Goal: Information Seeking & Learning: Learn about a topic

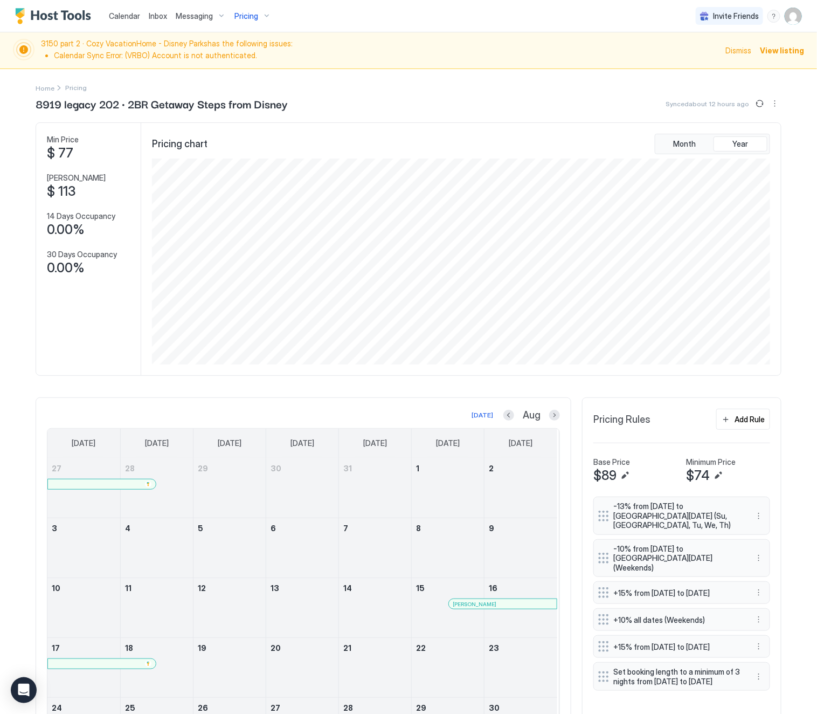
click at [244, 16] on span "Pricing" at bounding box center [247, 16] width 24 height 10
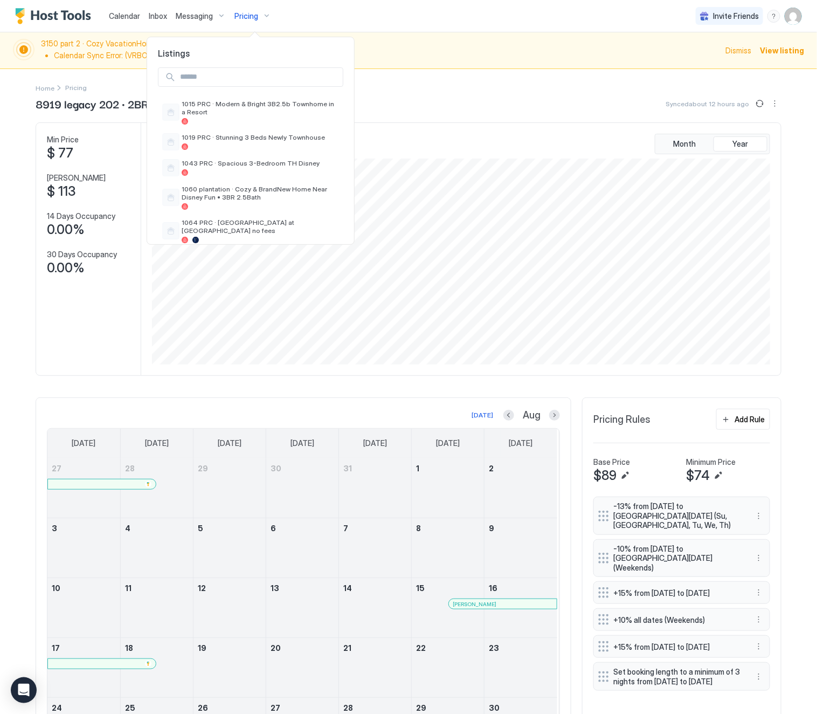
click at [212, 85] on input "Input Field" at bounding box center [259, 77] width 167 height 18
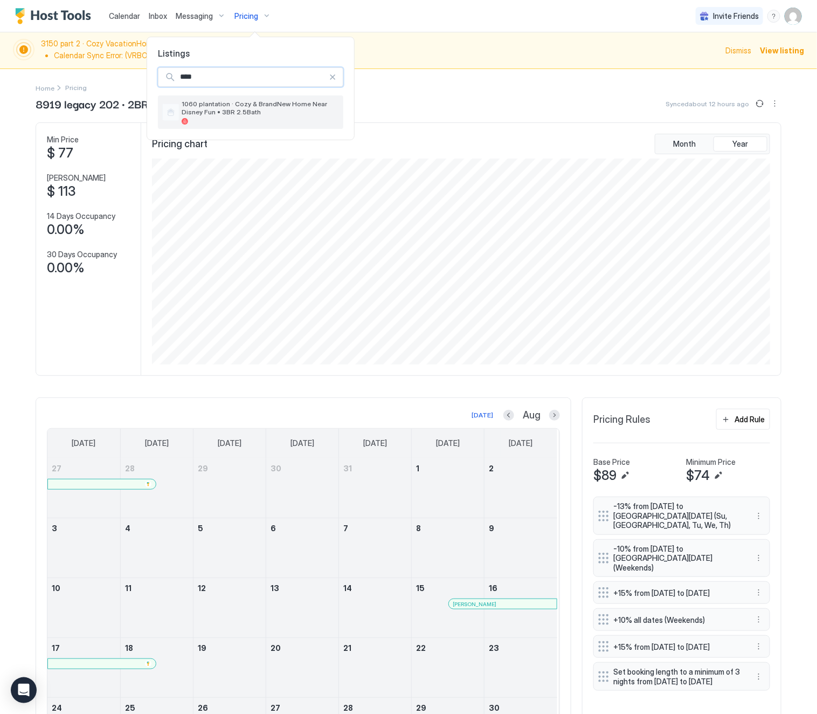
type input "****"
click at [215, 107] on span "1060 plantation · Cozy & BrandNew Home Near Disney Fun • 3BR 2.5Bath" at bounding box center [260, 108] width 157 height 16
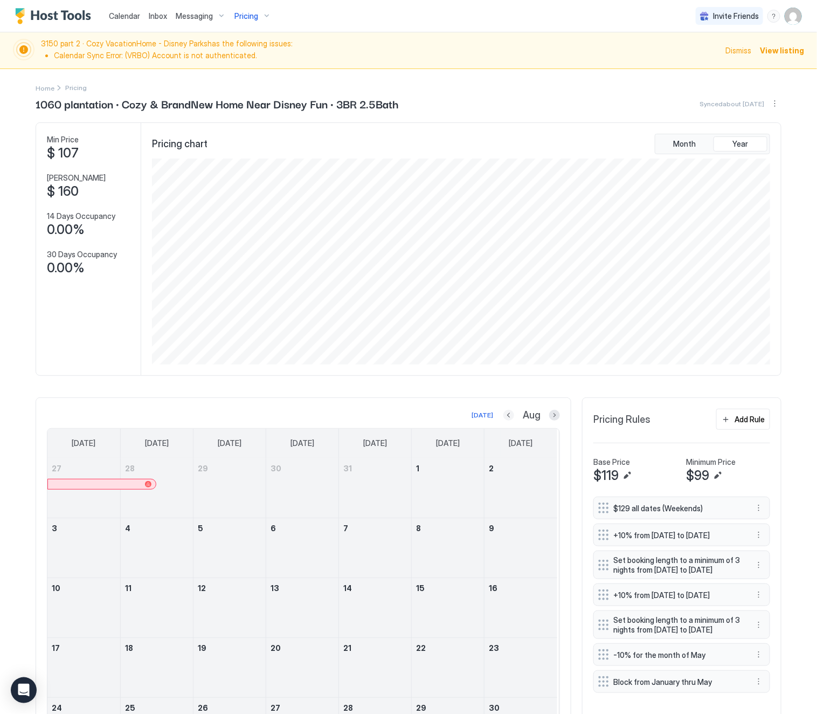
click at [504, 418] on button "Previous month" at bounding box center [509, 415] width 11 height 11
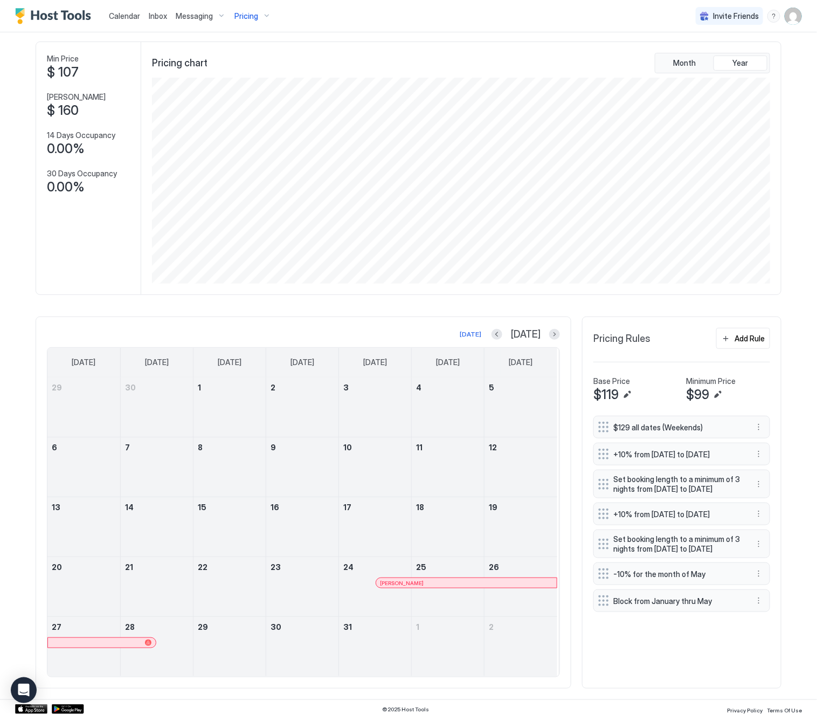
scroll to position [91, 0]
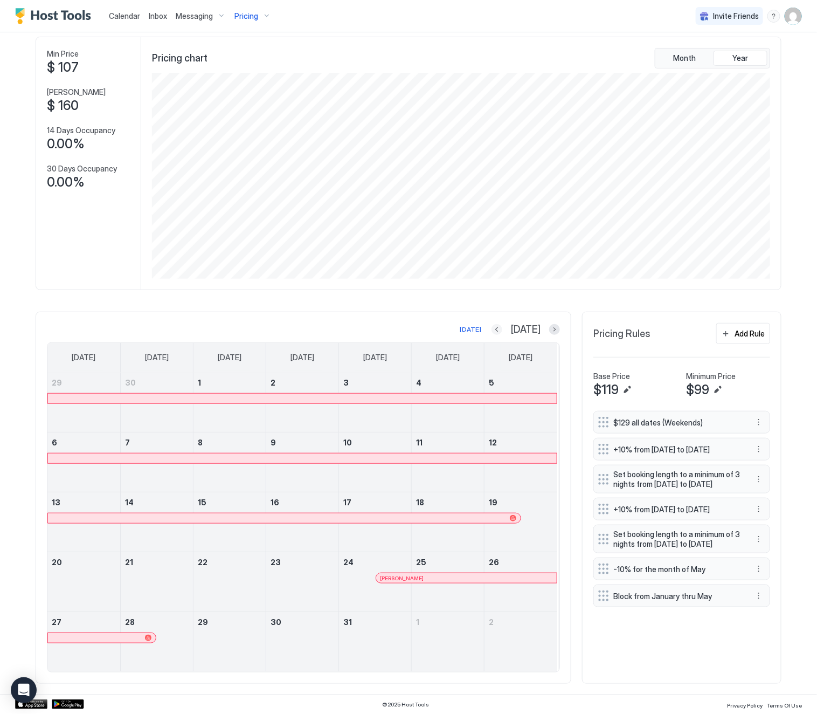
click at [503, 327] on button "Previous month" at bounding box center [497, 329] width 11 height 11
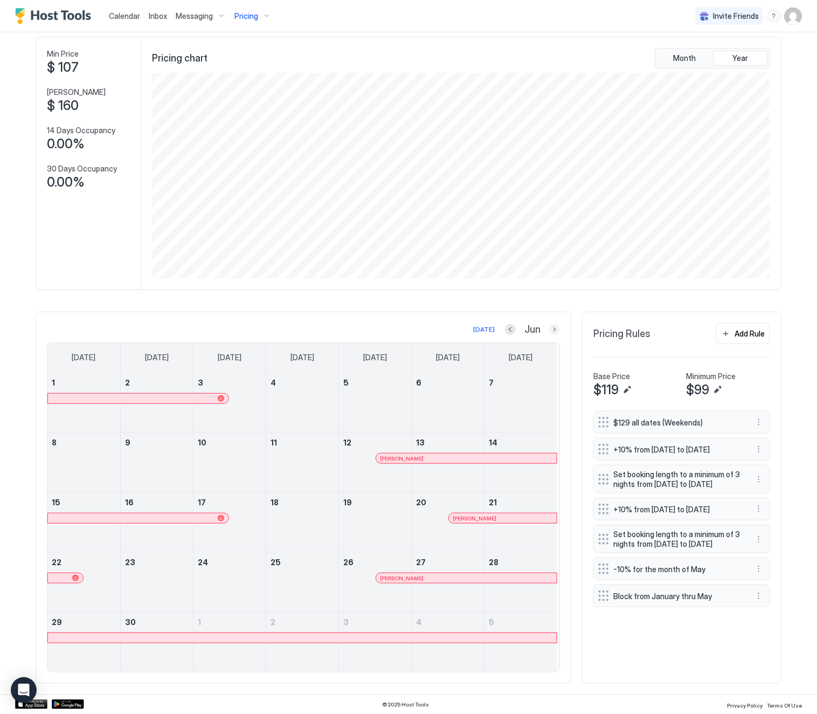
click at [549, 327] on button "Next month" at bounding box center [554, 329] width 11 height 11
